Goal: Task Accomplishment & Management: Manage account settings

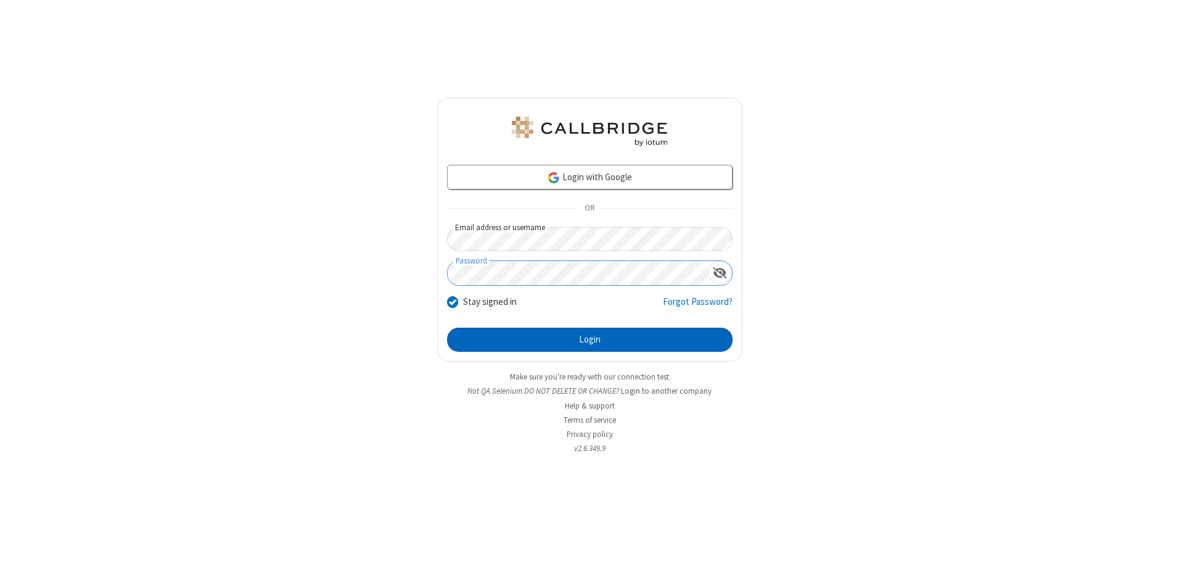
click at [589, 339] on button "Login" at bounding box center [589, 339] width 285 height 25
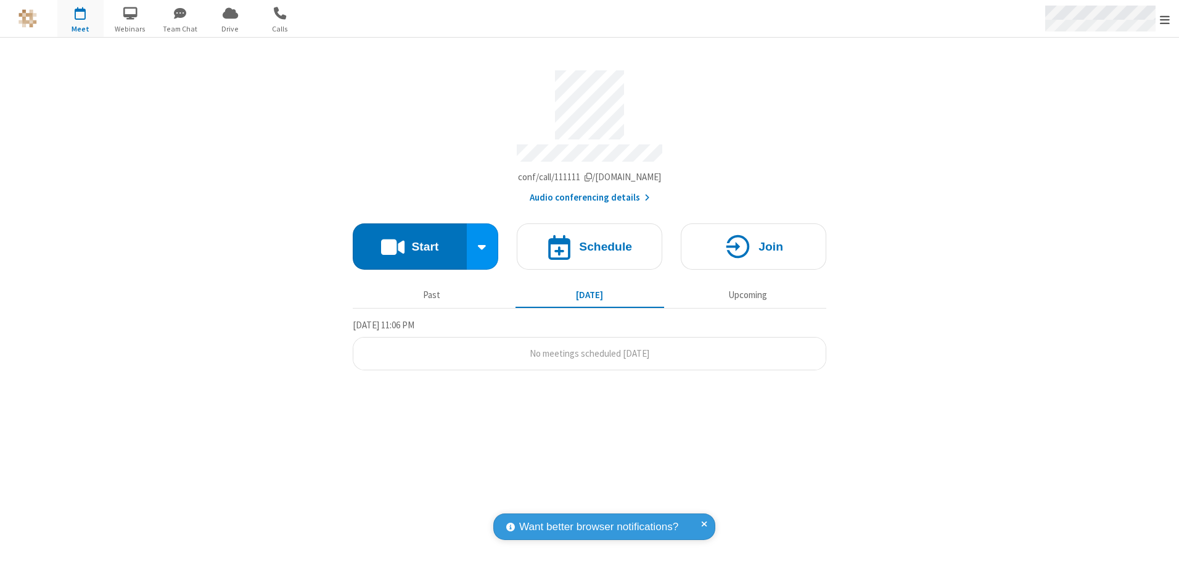
click at [1165, 19] on span "Open menu" at bounding box center [1165, 20] width 10 height 12
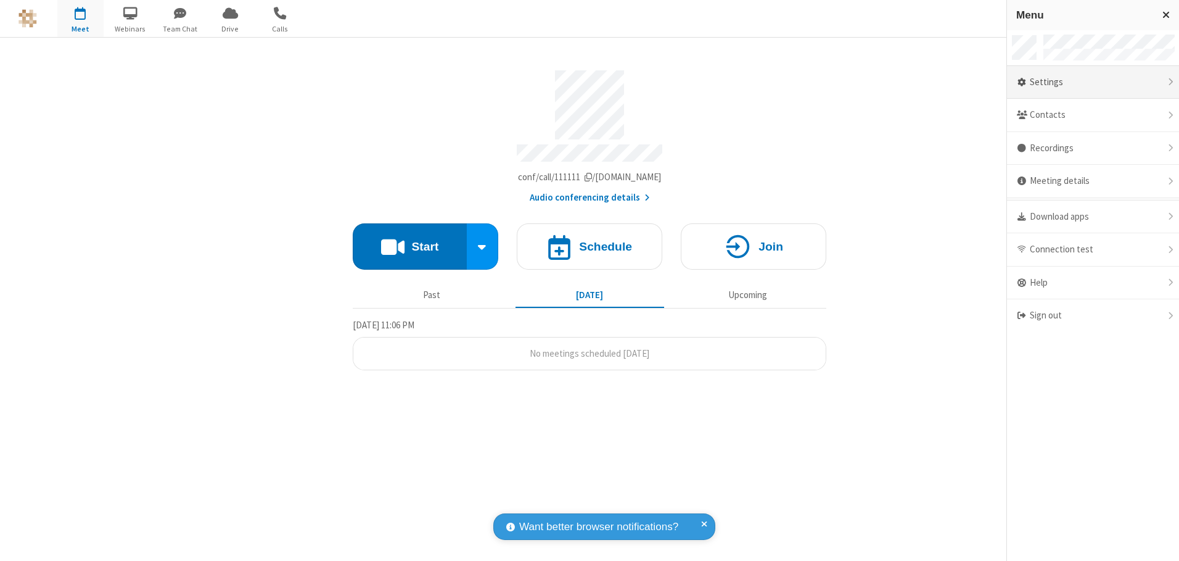
click at [1093, 82] on div "Settings" at bounding box center [1093, 82] width 172 height 33
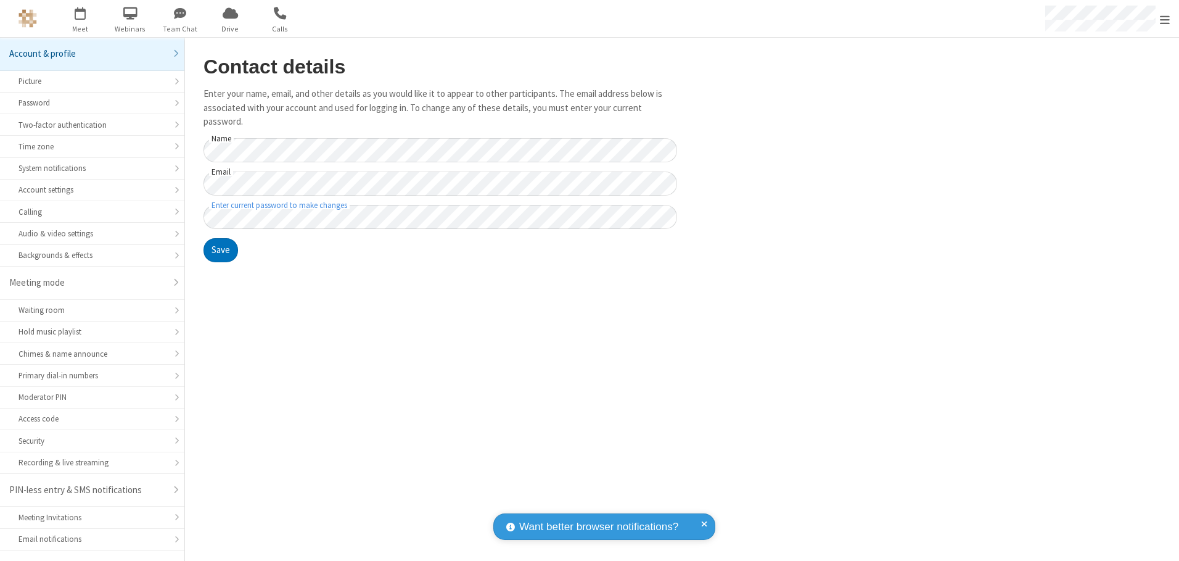
scroll to position [22, 0]
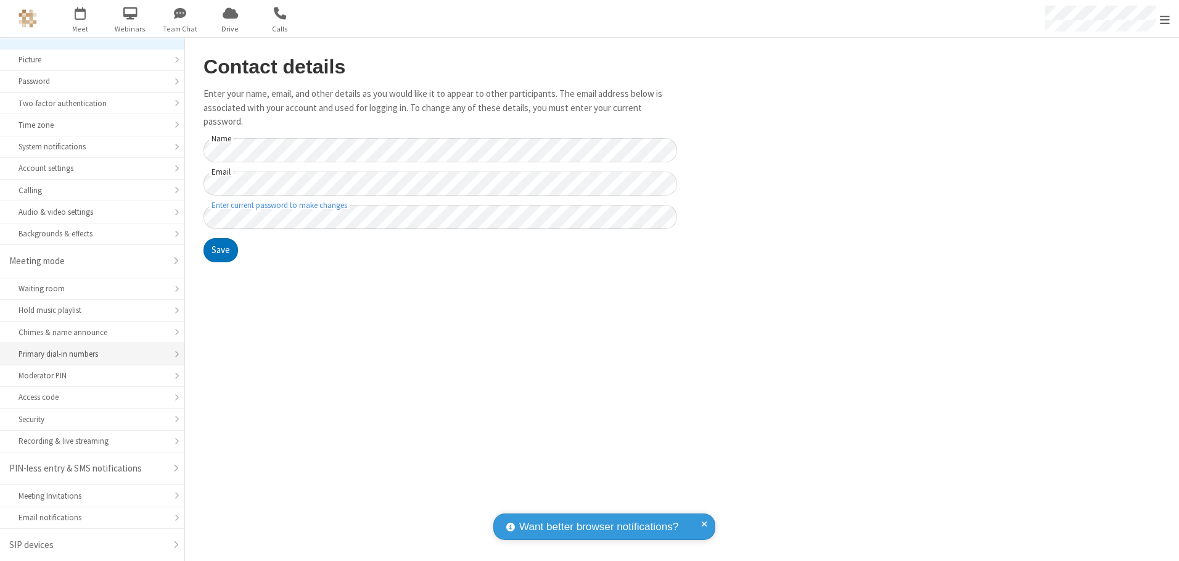
click at [88, 354] on div "Primary dial-in numbers" at bounding box center [91, 354] width 147 height 12
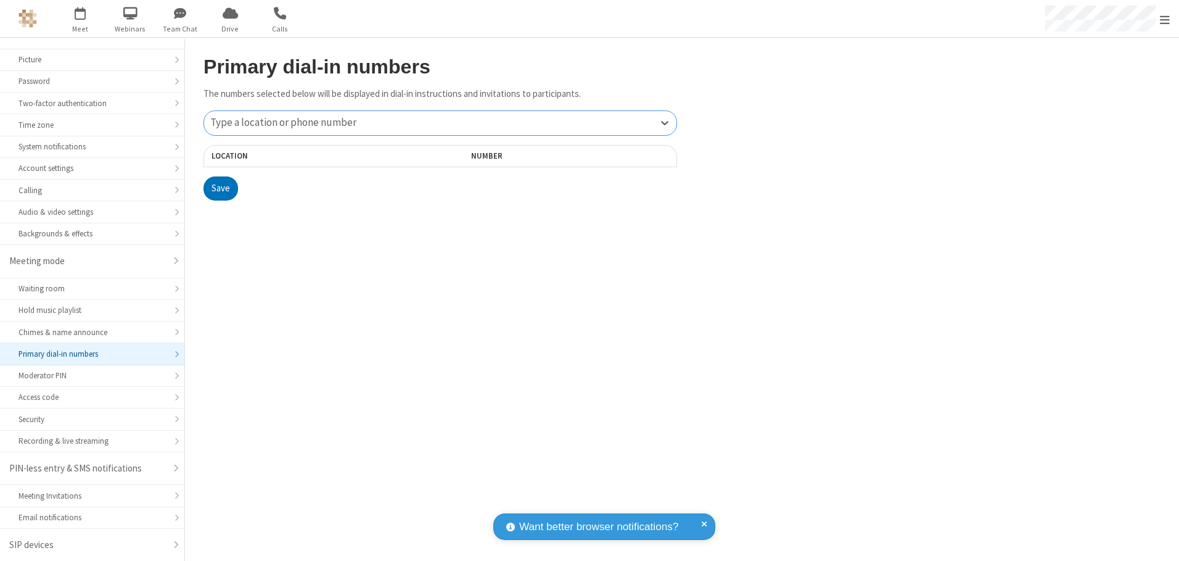
click at [440, 123] on div "Type a location or phone number" at bounding box center [440, 123] width 472 height 24
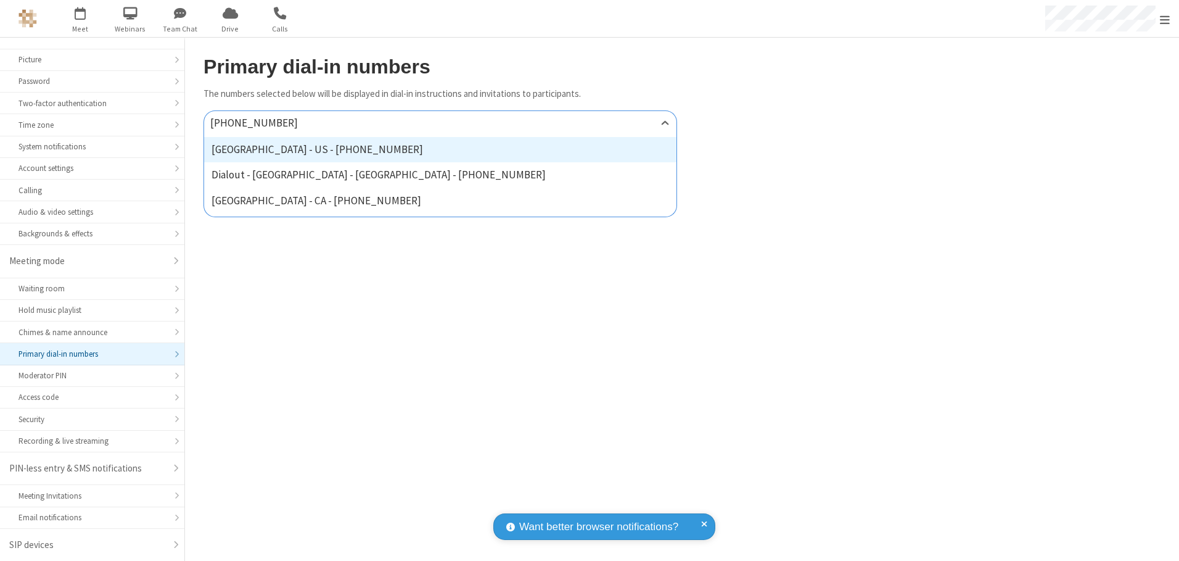
type input "[PHONE_NUMBER]"
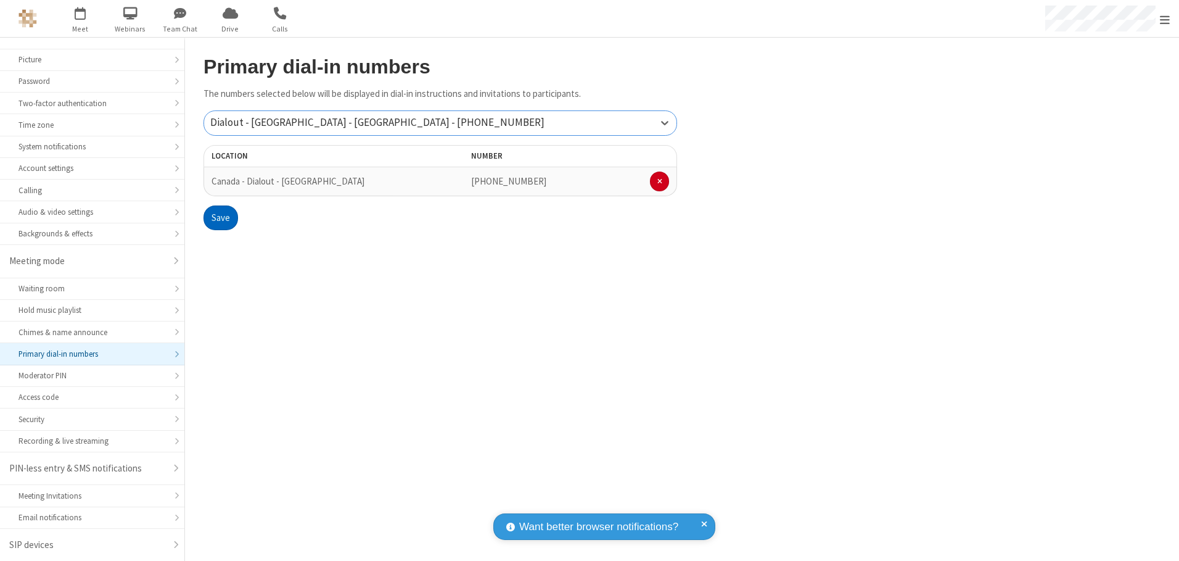
click at [220, 218] on button "Save" at bounding box center [220, 217] width 35 height 25
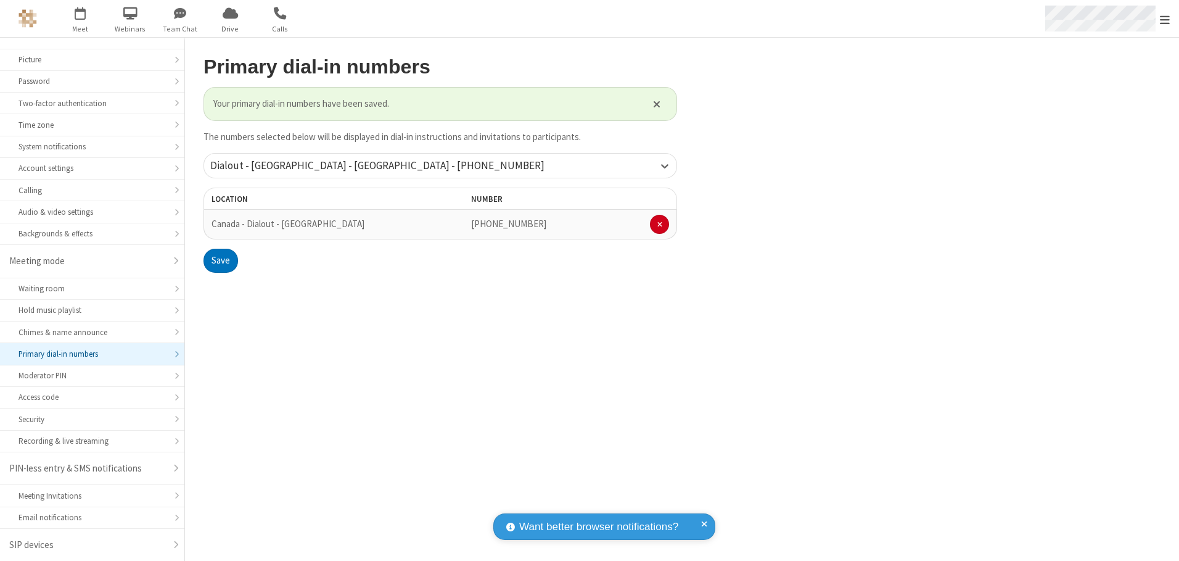
click at [1165, 19] on span "Open menu" at bounding box center [1165, 20] width 10 height 12
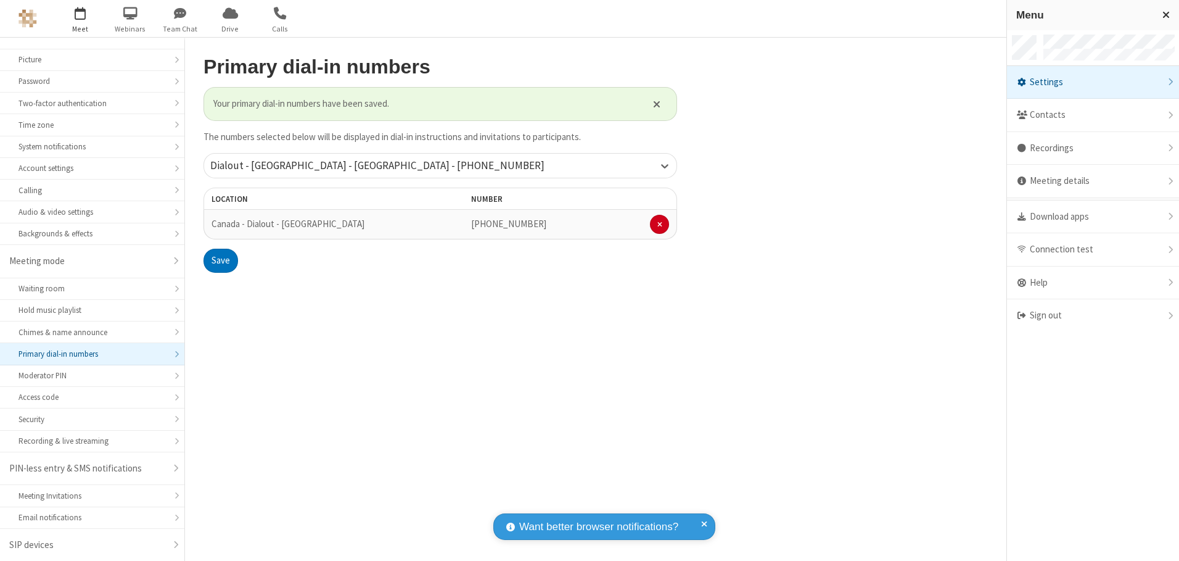
click at [80, 18] on span "button" at bounding box center [80, 12] width 46 height 21
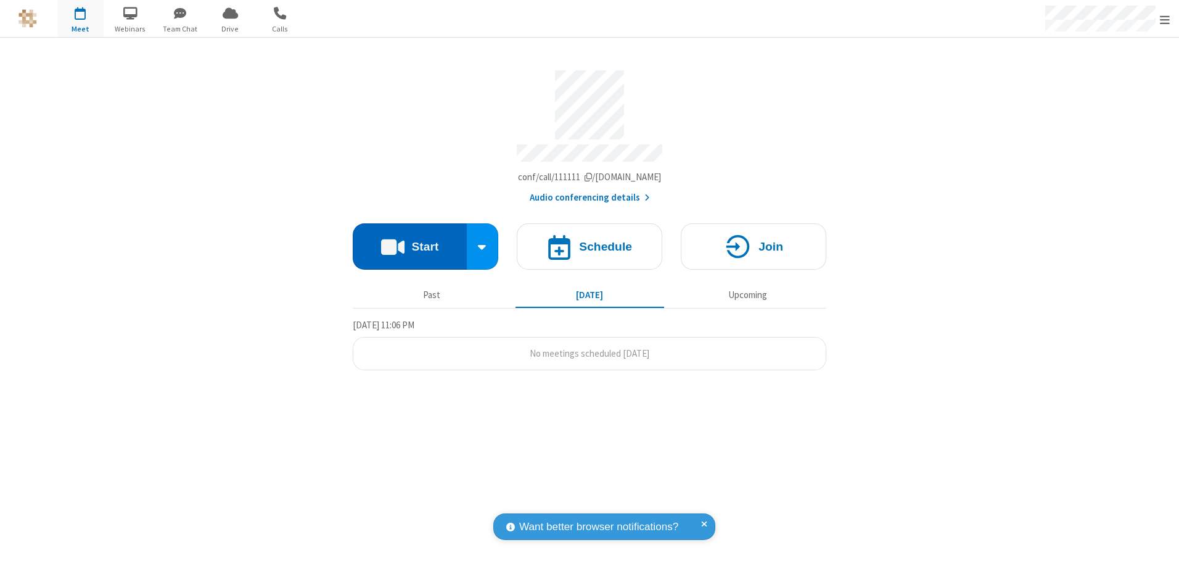
click at [409, 242] on button "Start" at bounding box center [410, 246] width 114 height 46
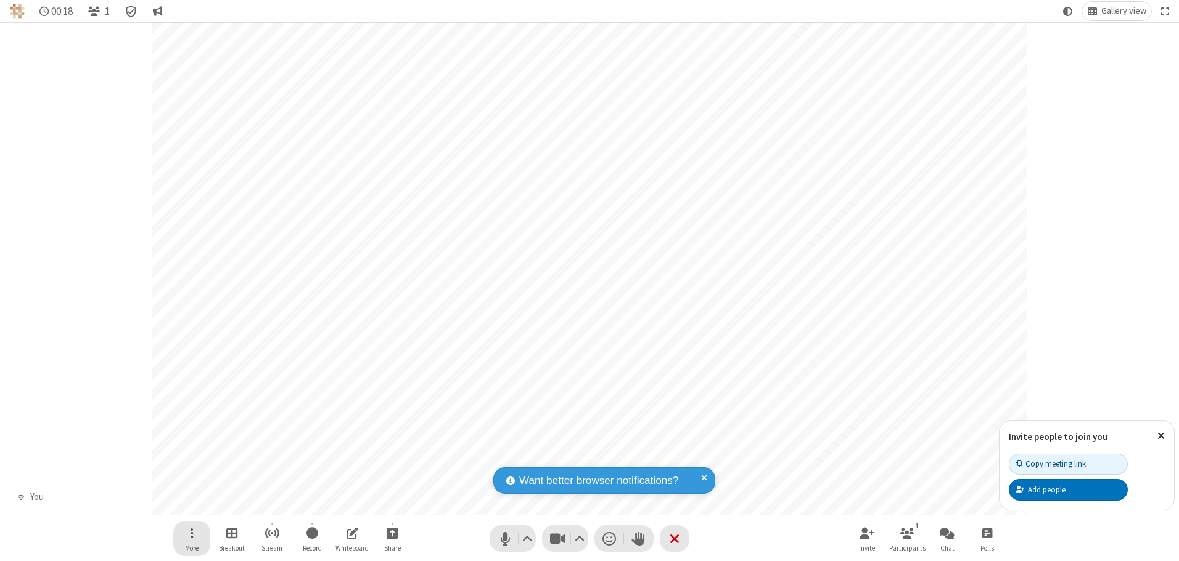
click at [191, 532] on span "Open menu" at bounding box center [192, 532] width 3 height 15
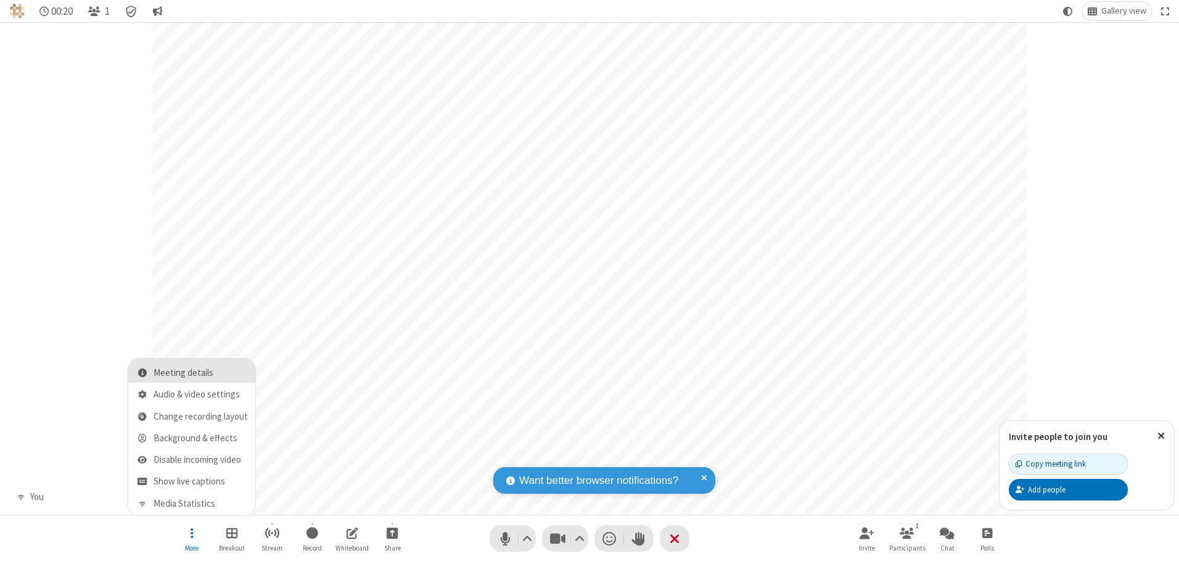
click at [200, 372] on span "Meeting details" at bounding box center [201, 373] width 94 height 10
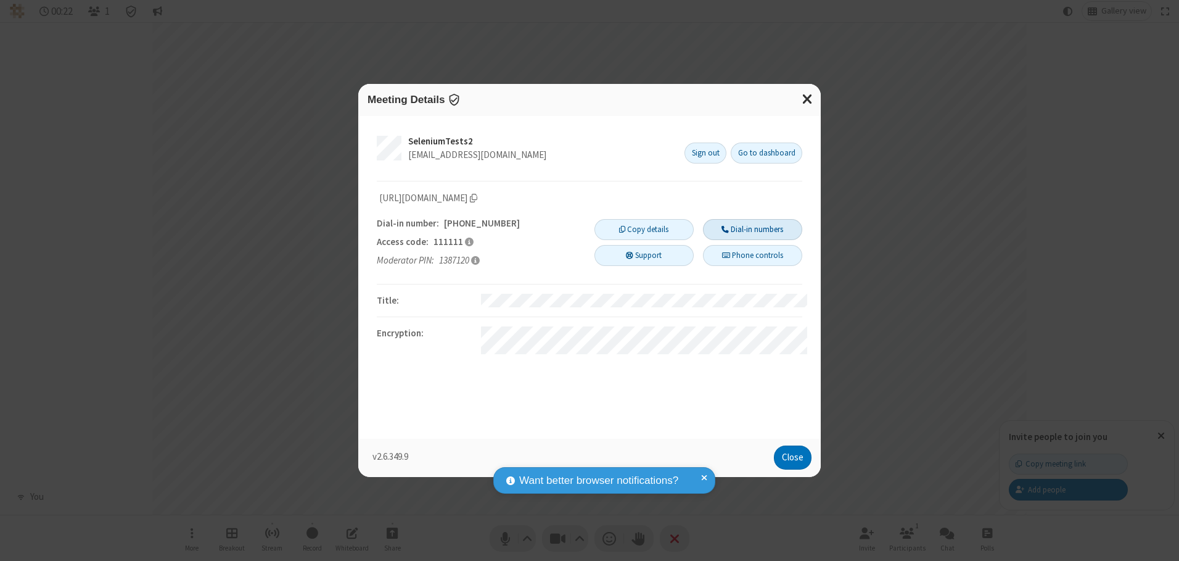
click at [752, 229] on button "Dial-in numbers" at bounding box center [752, 229] width 99 height 21
